Goal: Find specific page/section: Find specific page/section

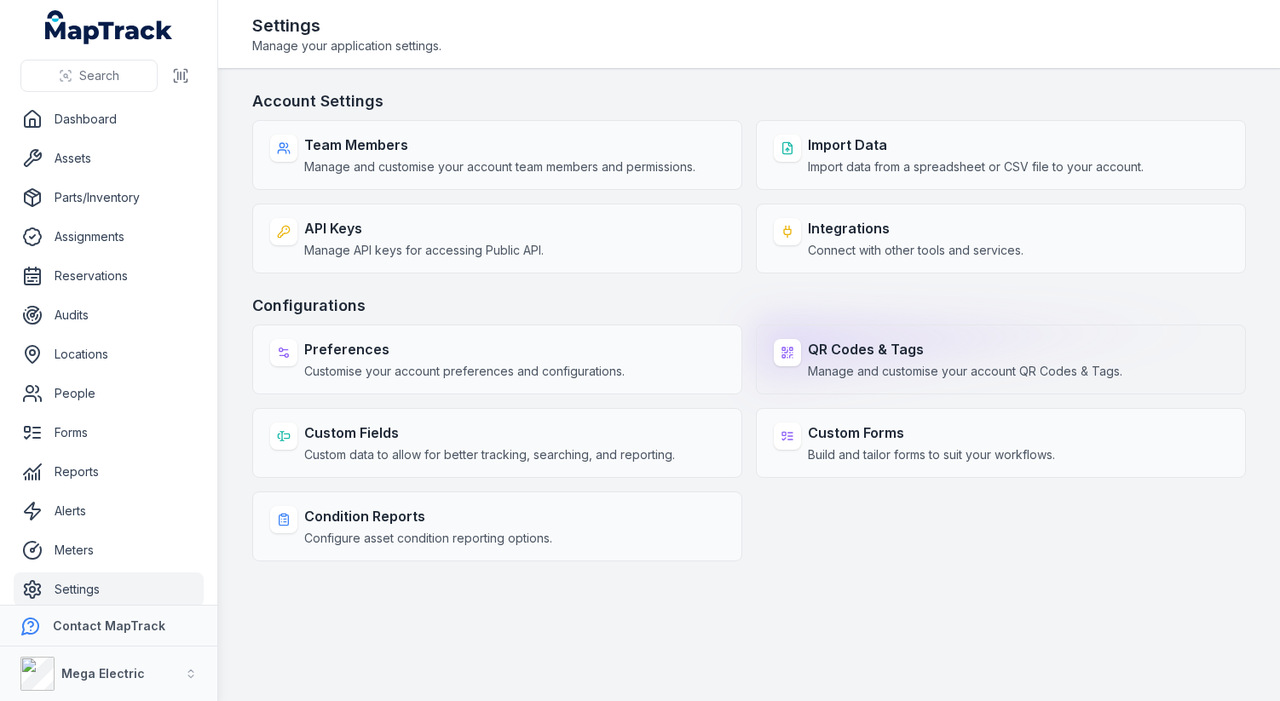
click at [857, 343] on strong "QR Codes & Tags" at bounding box center [965, 349] width 315 height 20
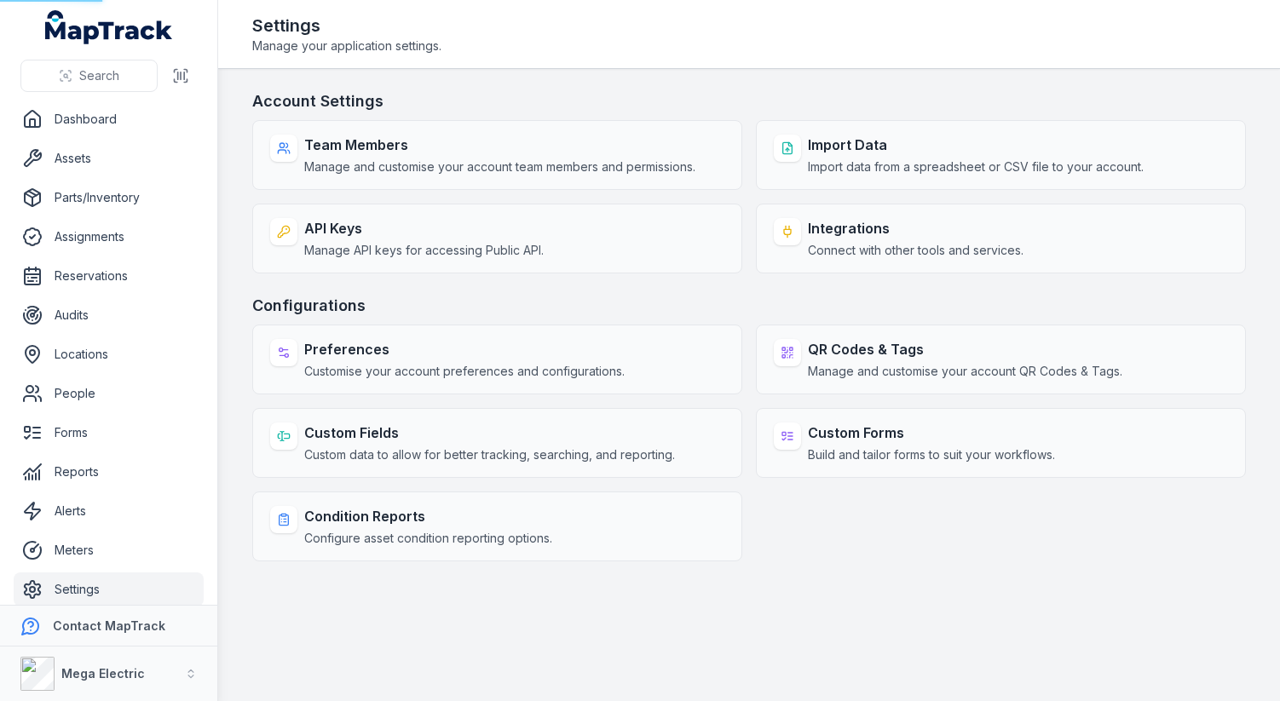
click at [851, 303] on h3 "Configurations" at bounding box center [749, 306] width 994 height 24
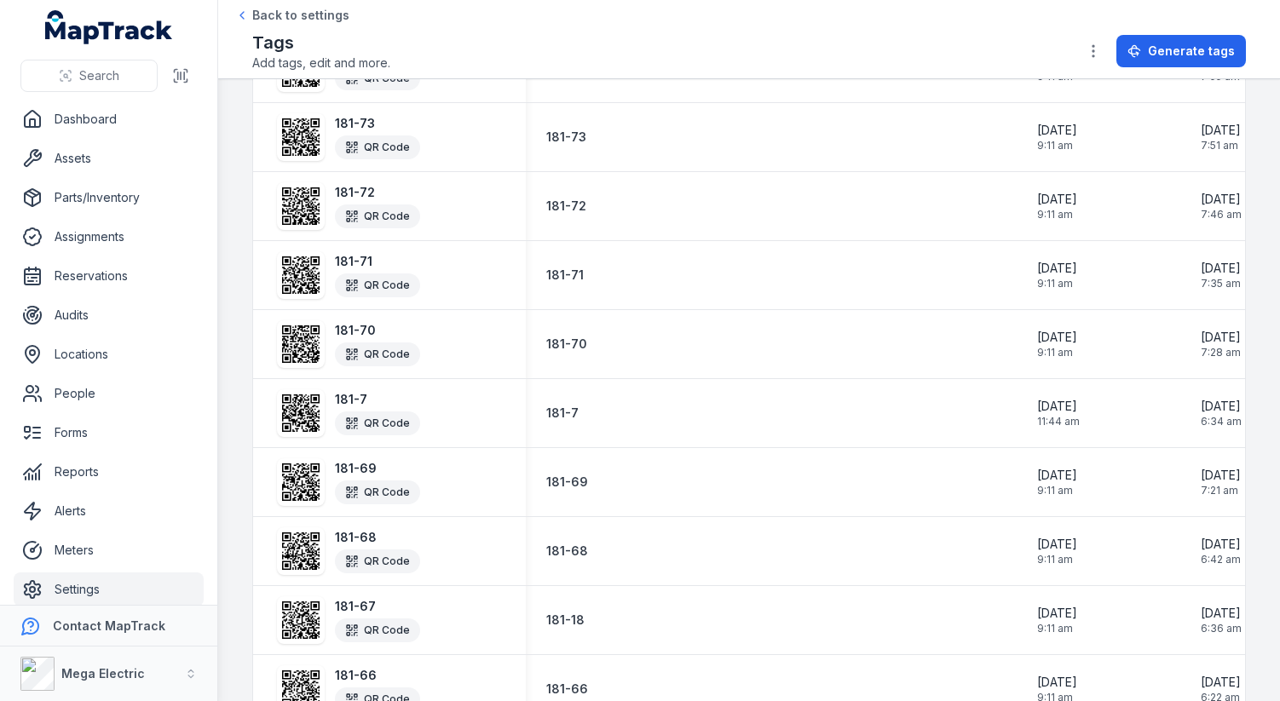
scroll to position [3096, 0]
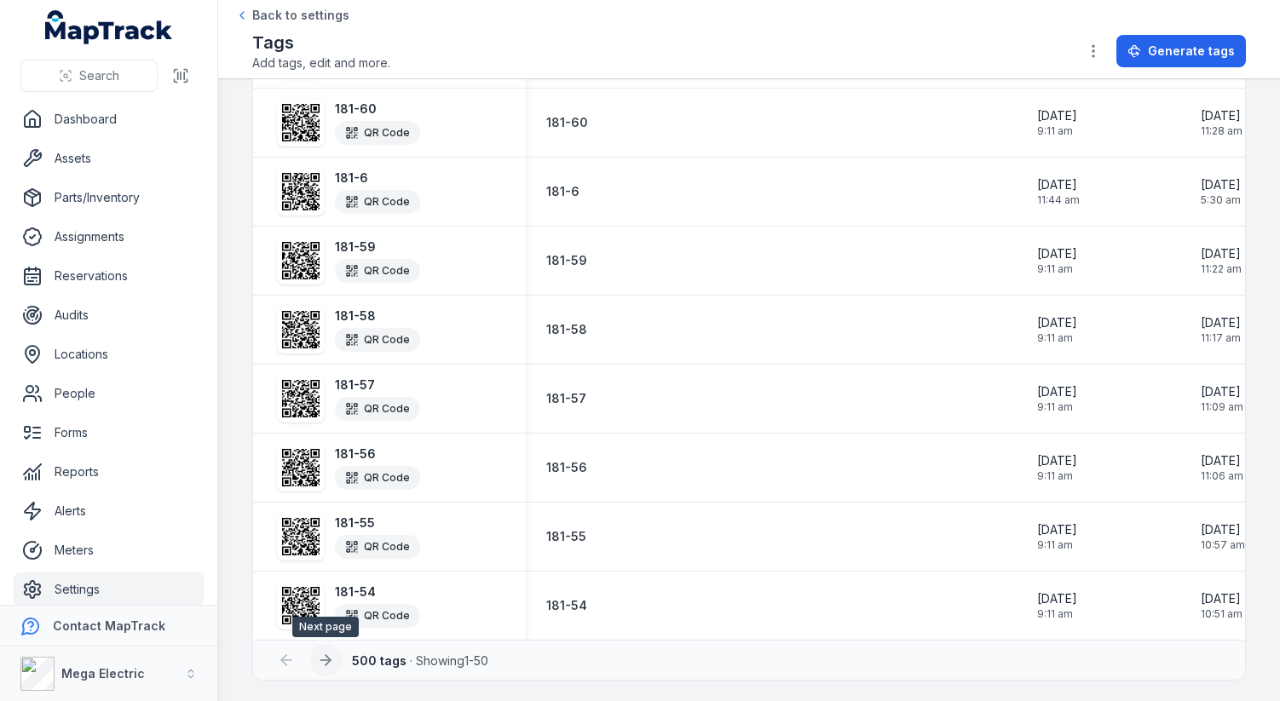
click at [320, 662] on icon at bounding box center [325, 660] width 17 height 17
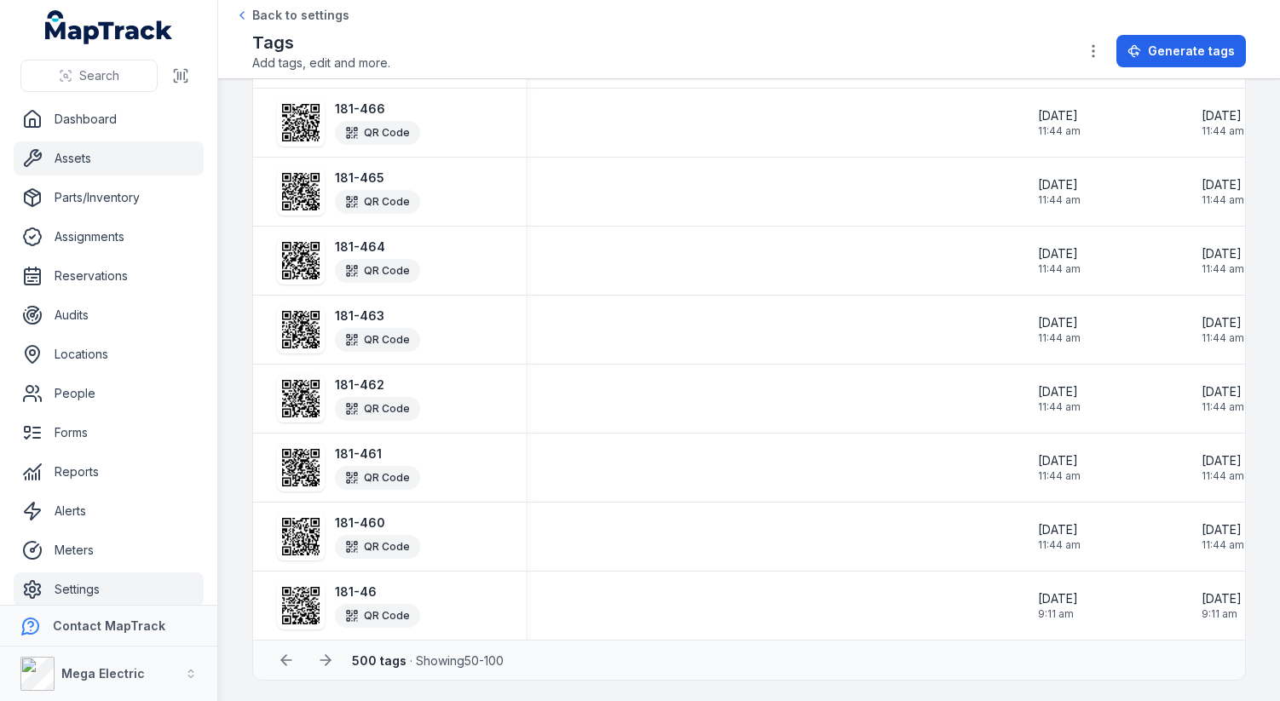
click at [119, 163] on link "Assets" at bounding box center [109, 158] width 190 height 34
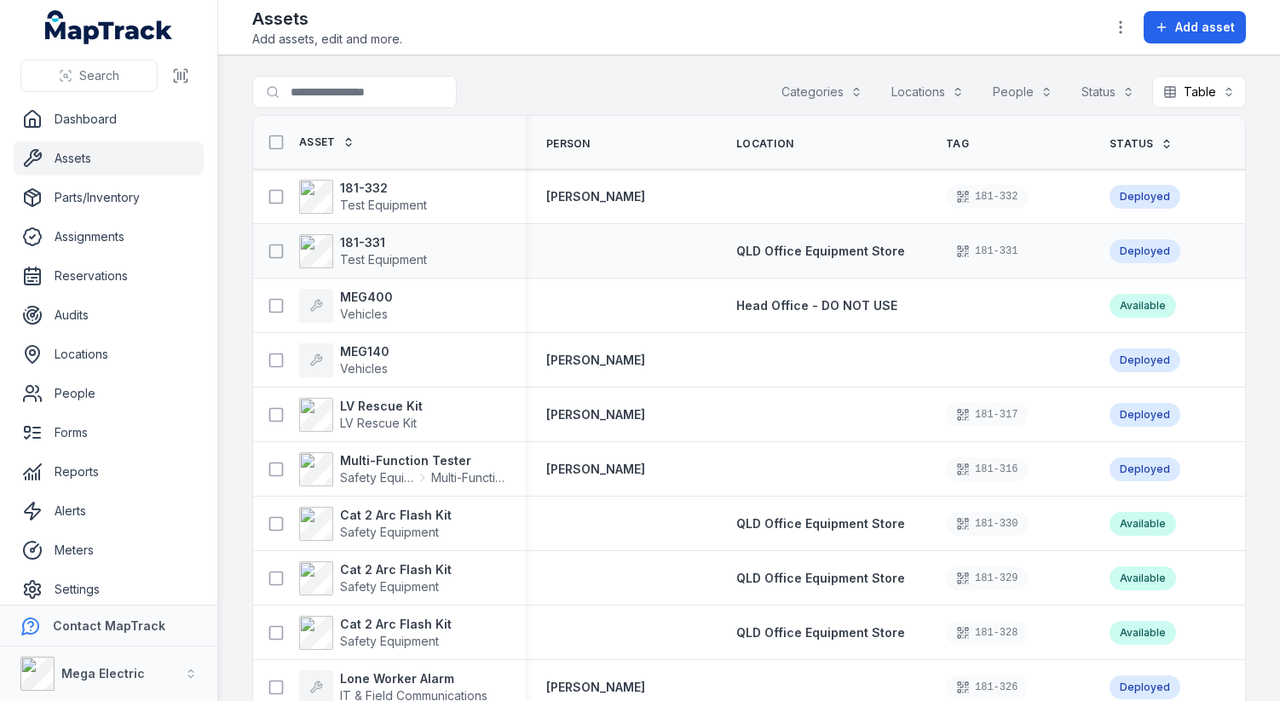
scroll to position [5, 0]
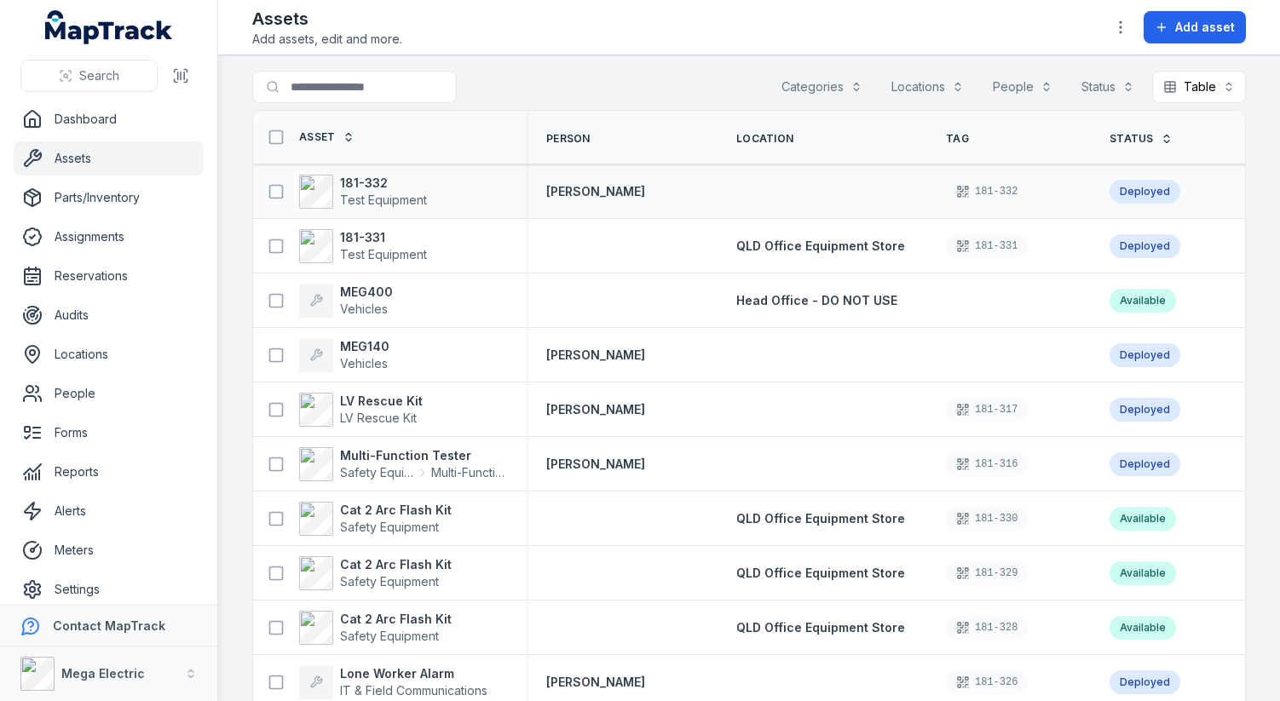
click at [968, 186] on div "181-332" at bounding box center [987, 192] width 82 height 24
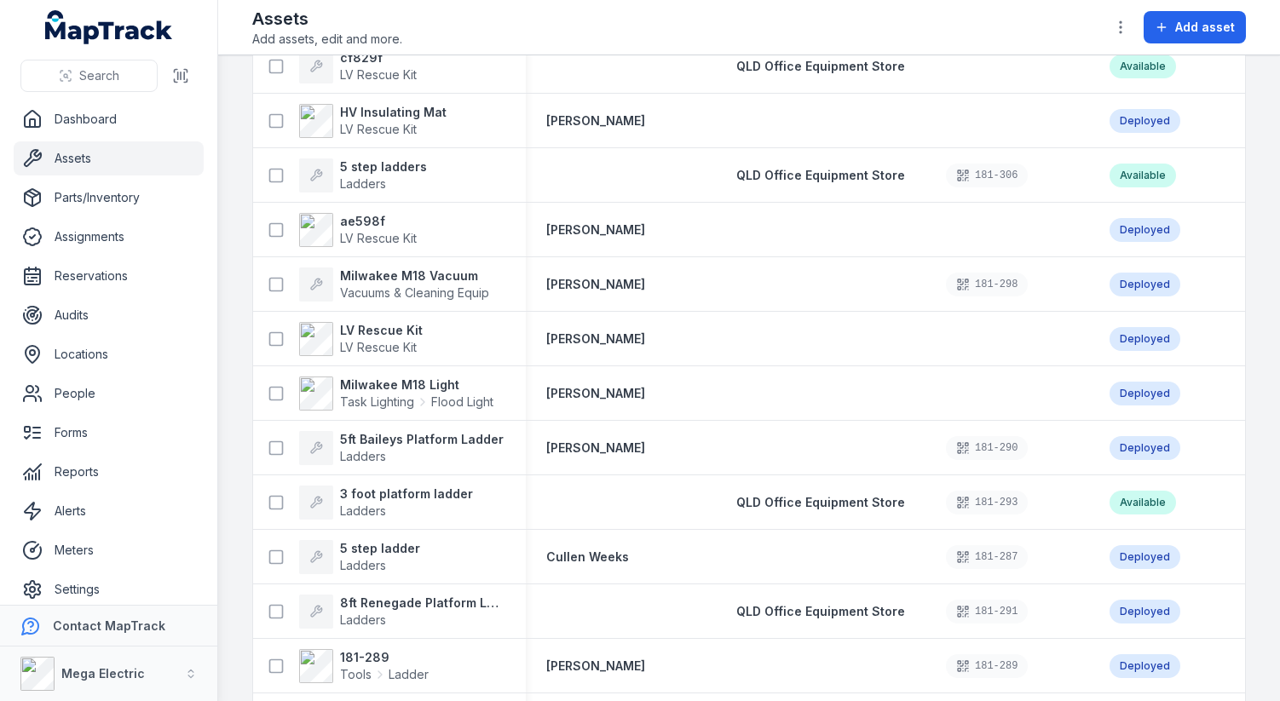
scroll to position [3523, 0]
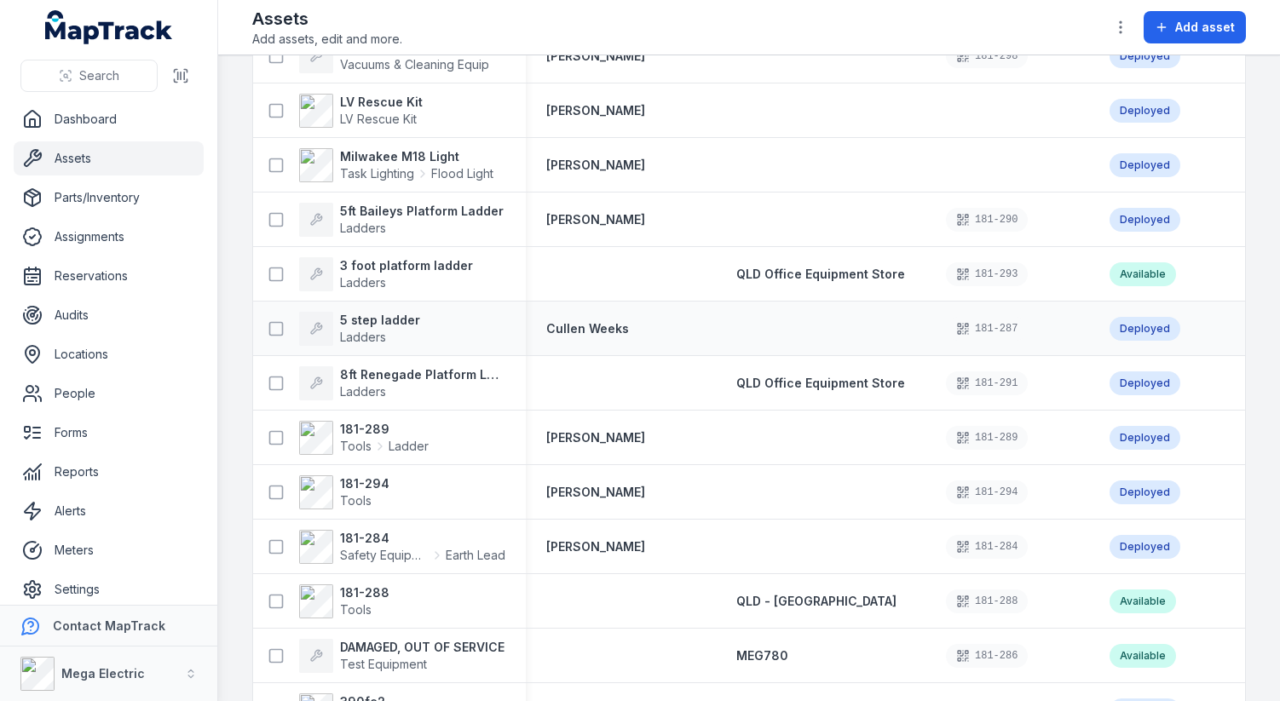
click at [954, 321] on div "181-287" at bounding box center [987, 329] width 82 height 24
click at [954, 326] on div "181-287" at bounding box center [987, 329] width 82 height 24
copy div "181-287"
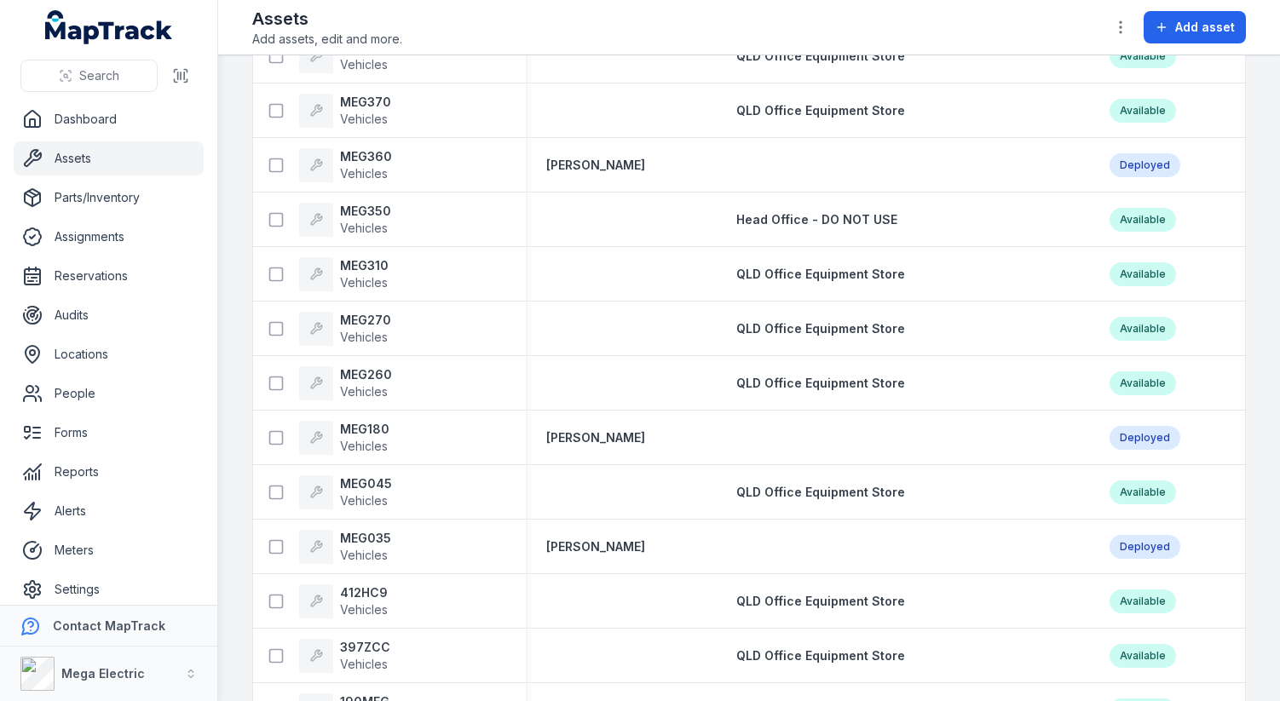
scroll to position [13132, 0]
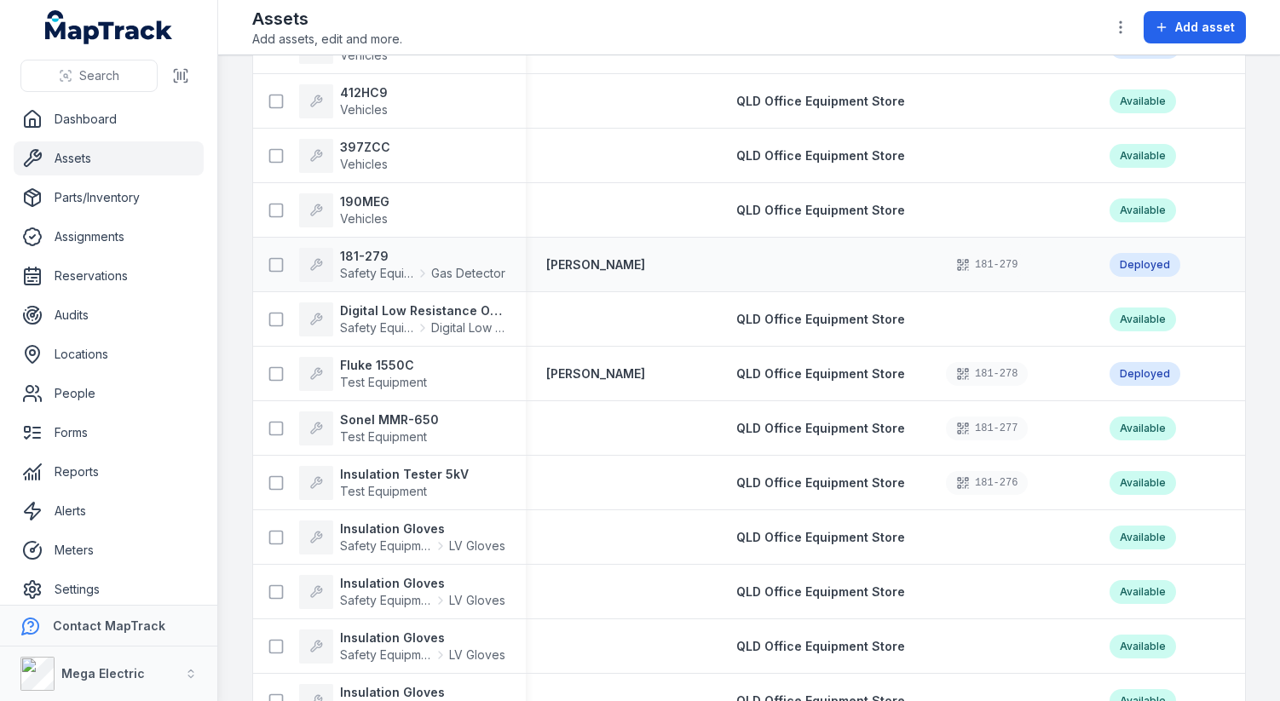
click at [961, 260] on div "181-279" at bounding box center [987, 265] width 82 height 24
copy div "181-279"
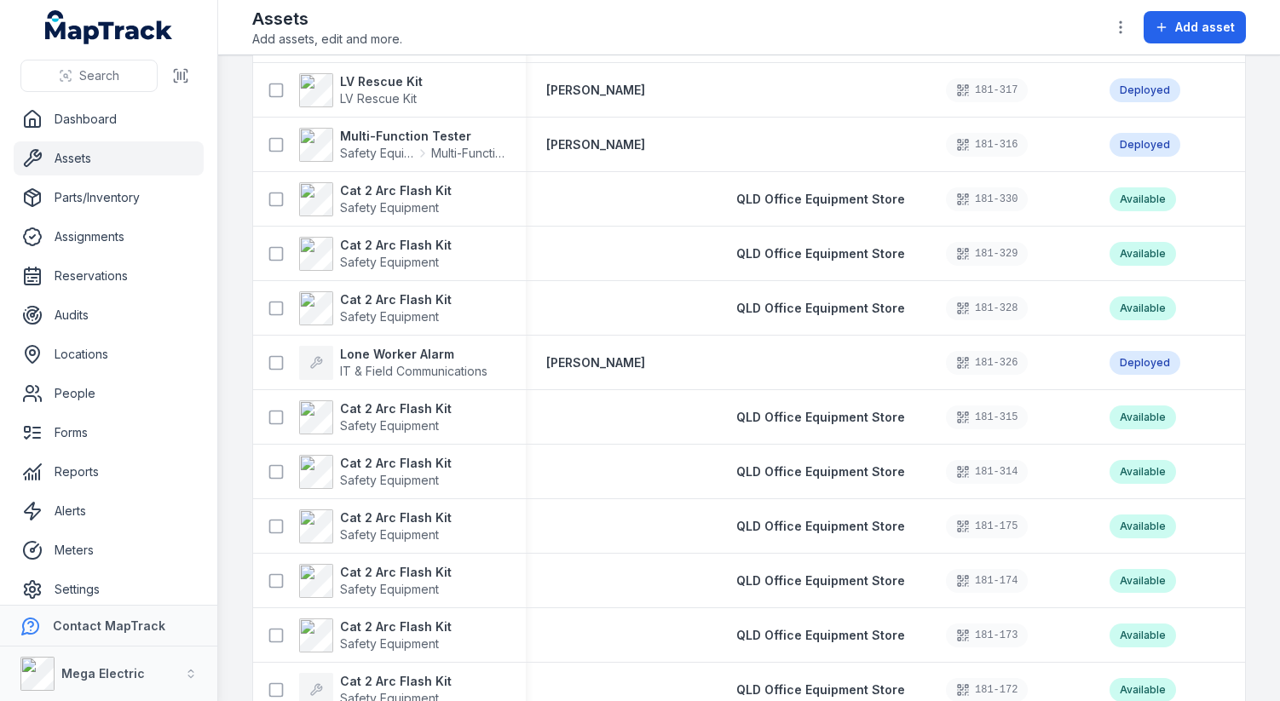
scroll to position [0, 0]
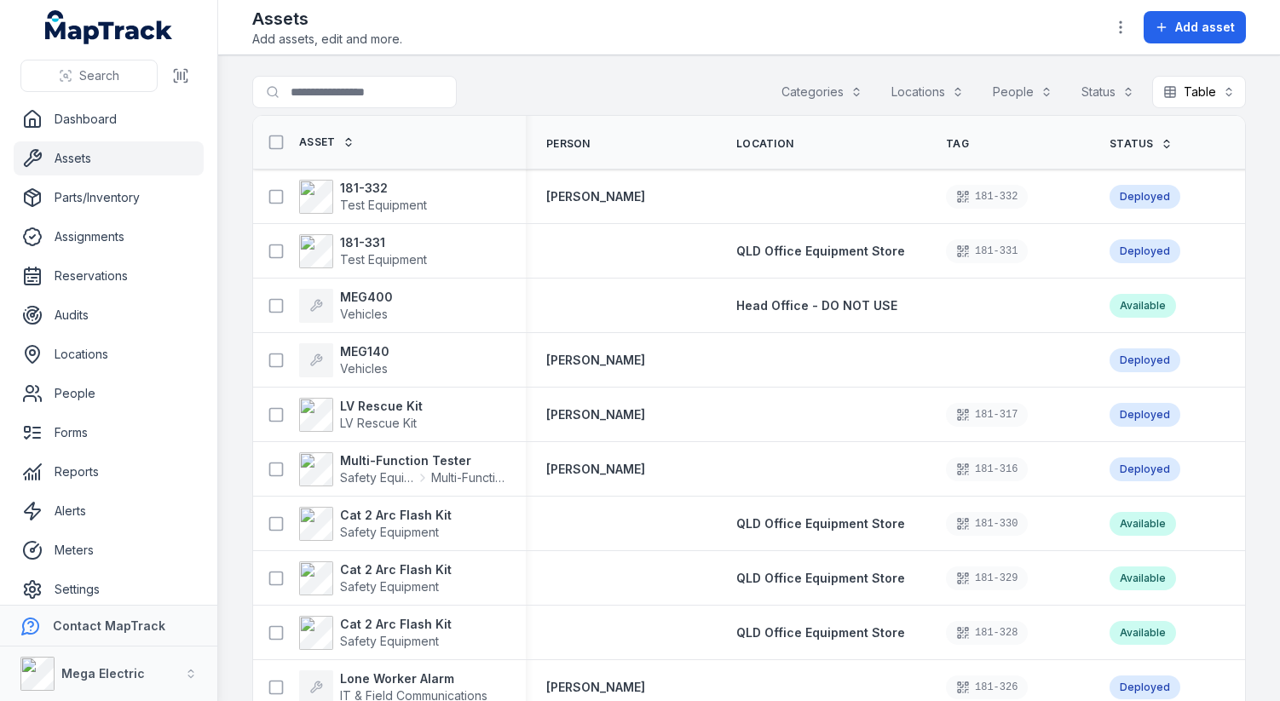
click at [946, 143] on span "Tag" at bounding box center [957, 144] width 23 height 14
click at [411, 90] on input "Search for assets" at bounding box center [388, 92] width 273 height 32
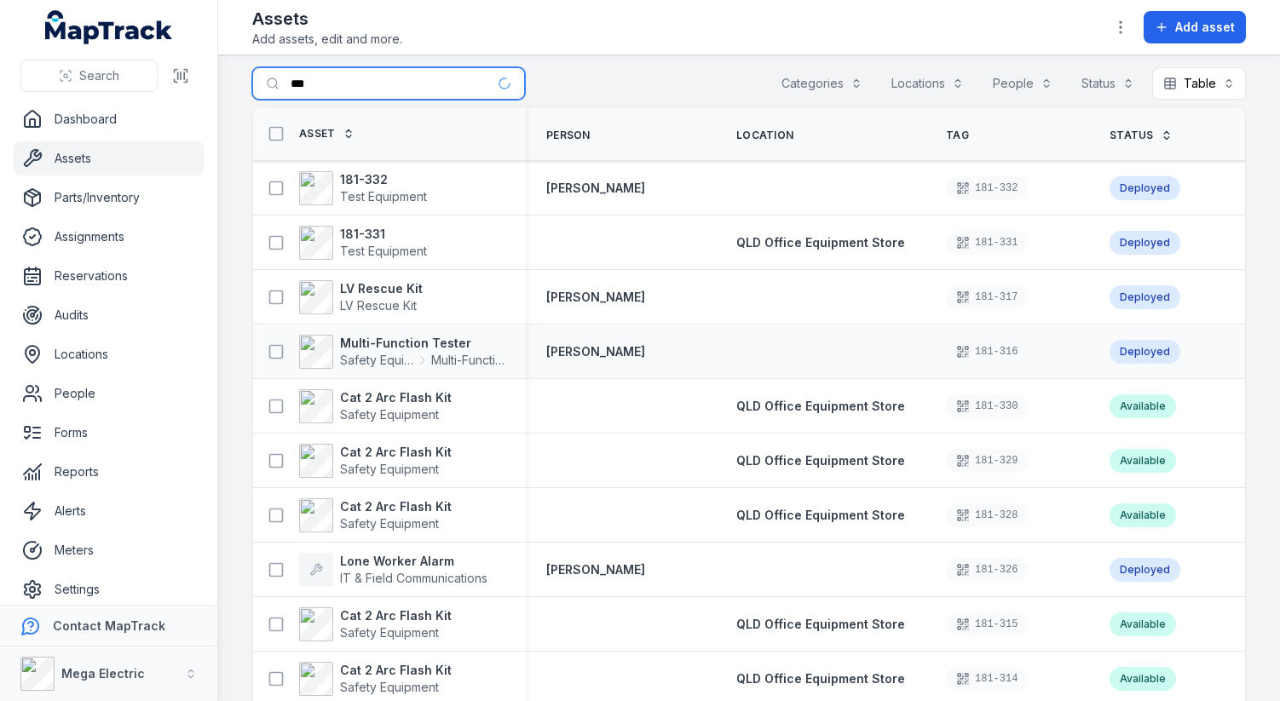
scroll to position [8, 0]
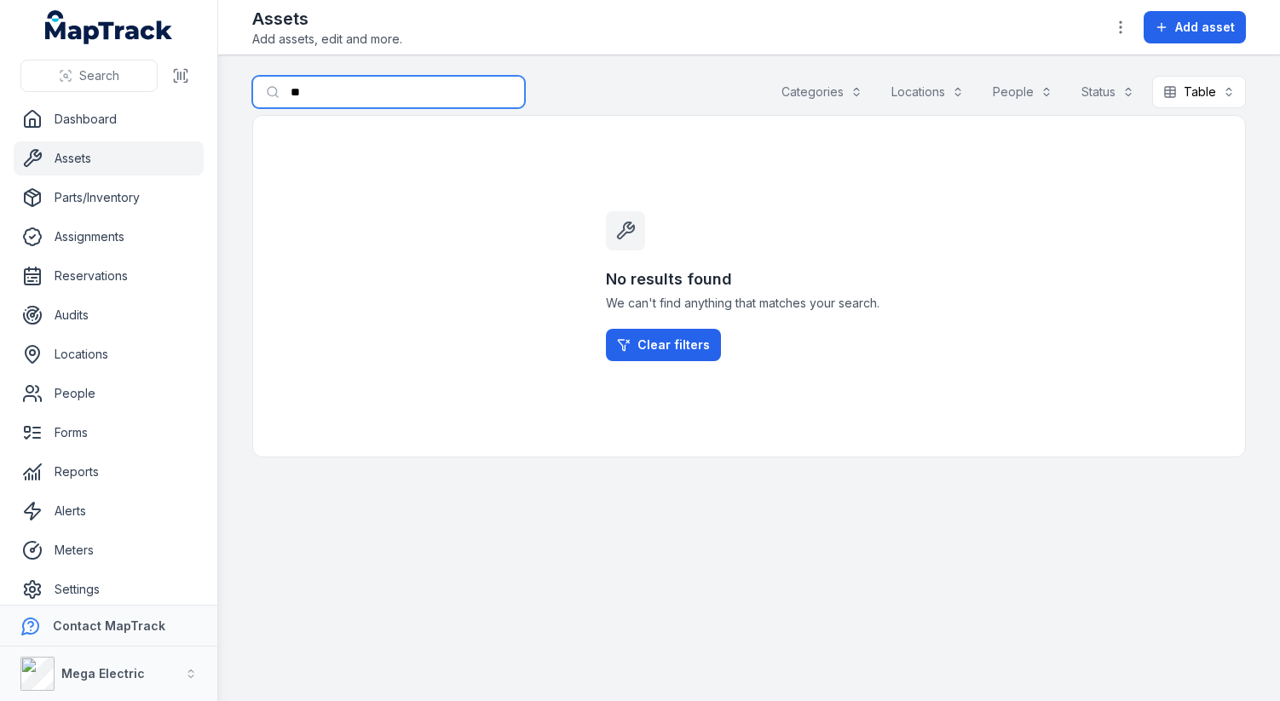
type input "*"
